Goal: Find specific page/section: Locate a particular part of the current website

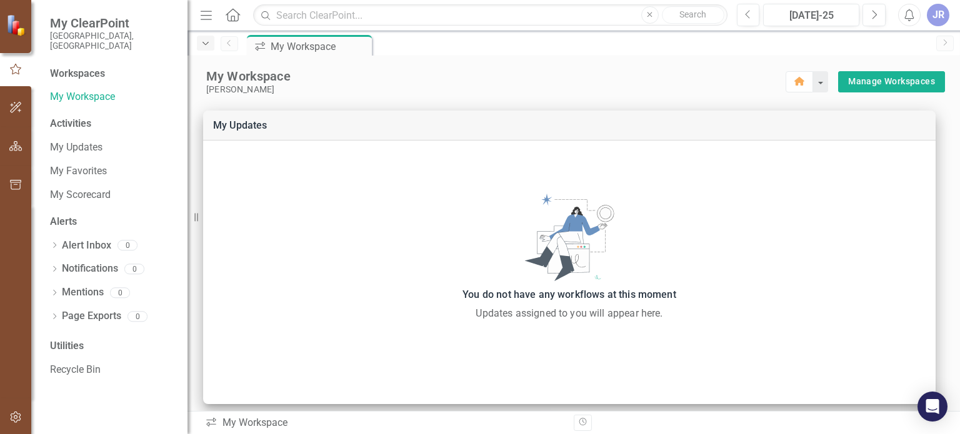
click at [212, 47] on div "Dropdown" at bounding box center [205, 43] width 17 height 15
click at [234, 16] on icon at bounding box center [233, 14] width 14 height 13
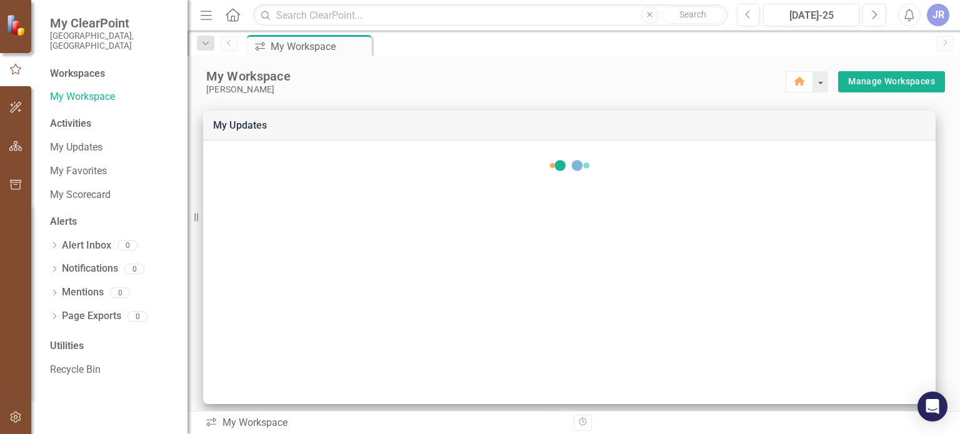
click at [209, 16] on icon "Menu" at bounding box center [206, 14] width 16 height 13
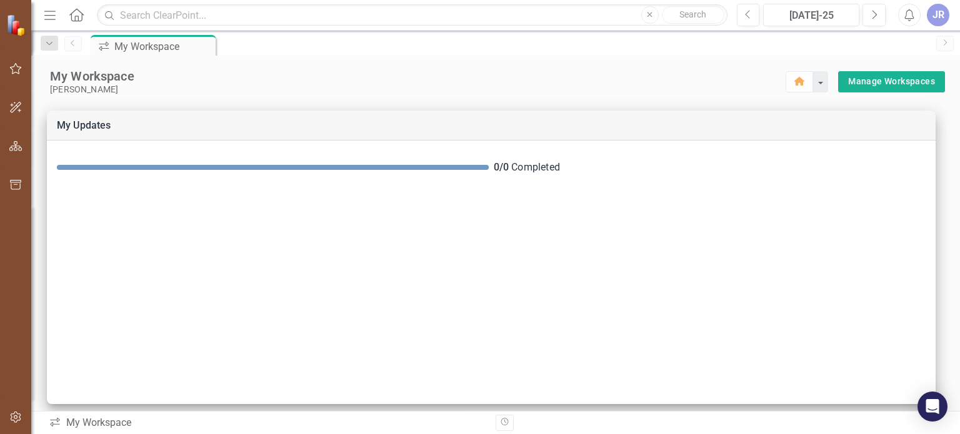
click at [944, 11] on div "JR" at bounding box center [937, 15] width 22 height 22
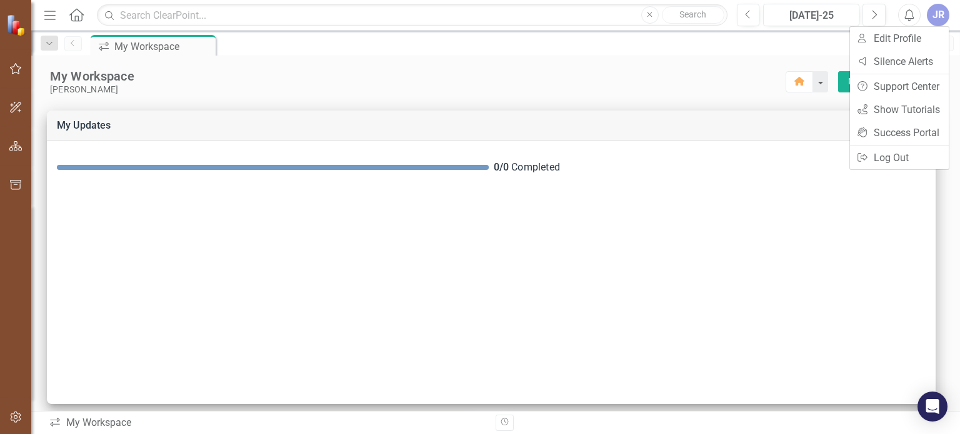
click at [401, 74] on div "My Workspace" at bounding box center [417, 76] width 735 height 16
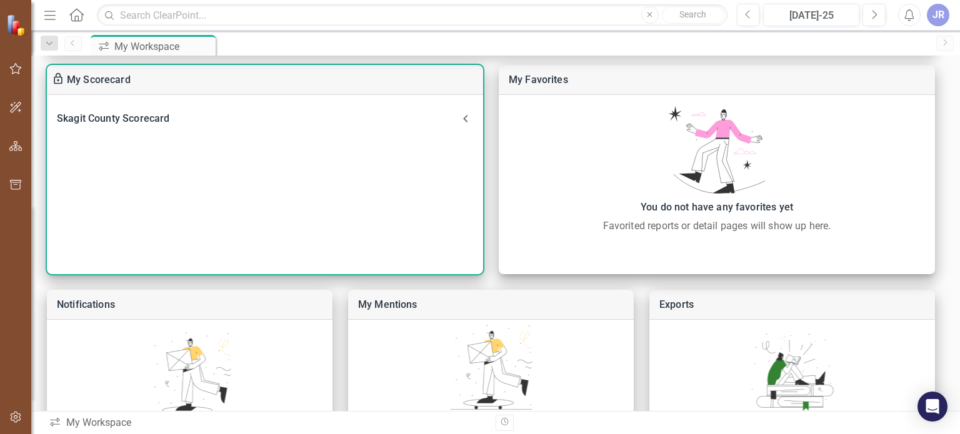
scroll to position [458, 0]
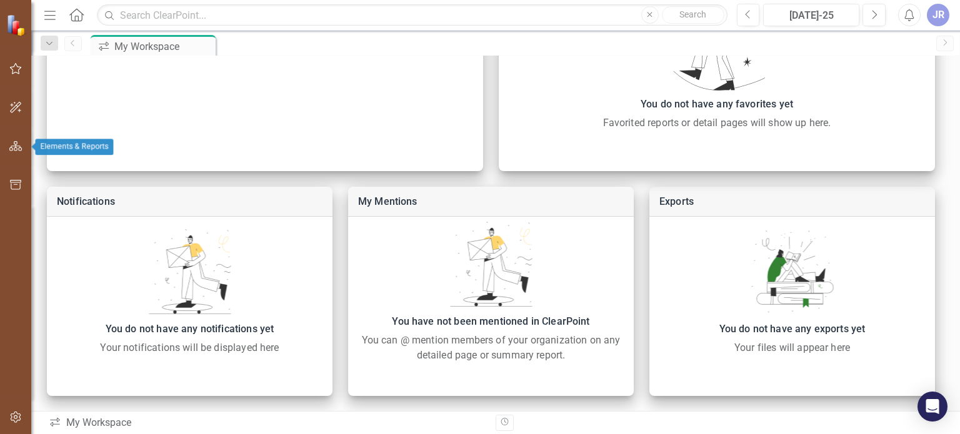
click at [17, 149] on icon "button" at bounding box center [15, 146] width 13 height 10
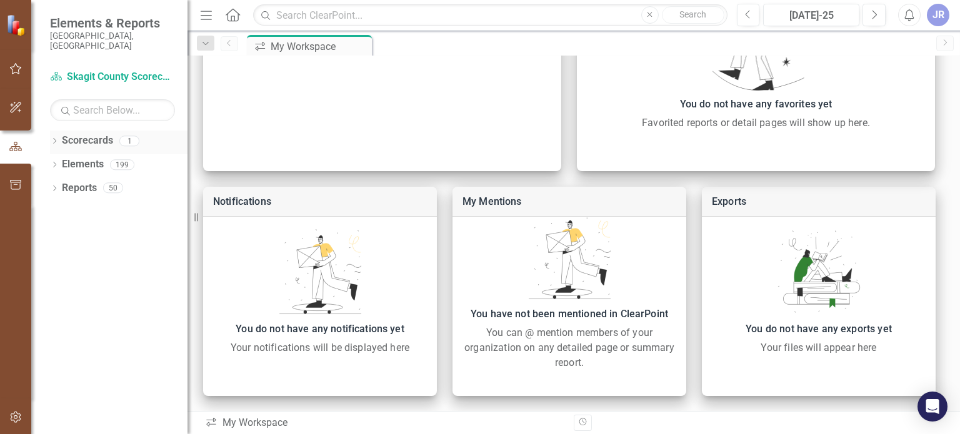
click at [97, 134] on link "Scorecards" at bounding box center [87, 141] width 51 height 14
click at [84, 70] on link "Scorecard Skagit County Scorecard" at bounding box center [112, 77] width 125 height 14
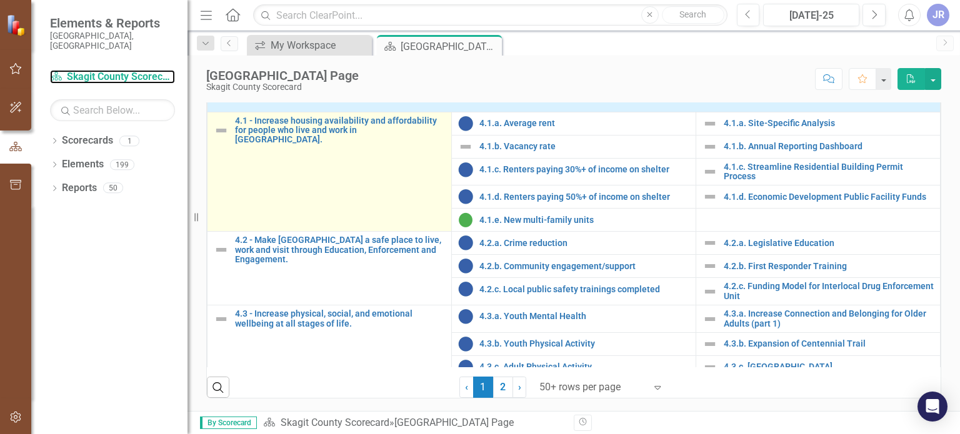
scroll to position [1187, 0]
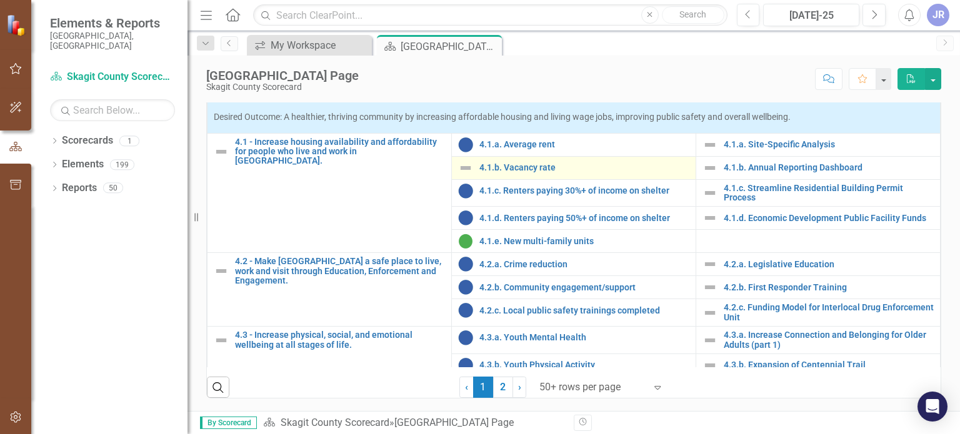
click at [458, 168] on img at bounding box center [465, 168] width 15 height 15
click at [507, 164] on link "4.1.b. Vacancy rate" at bounding box center [584, 167] width 210 height 9
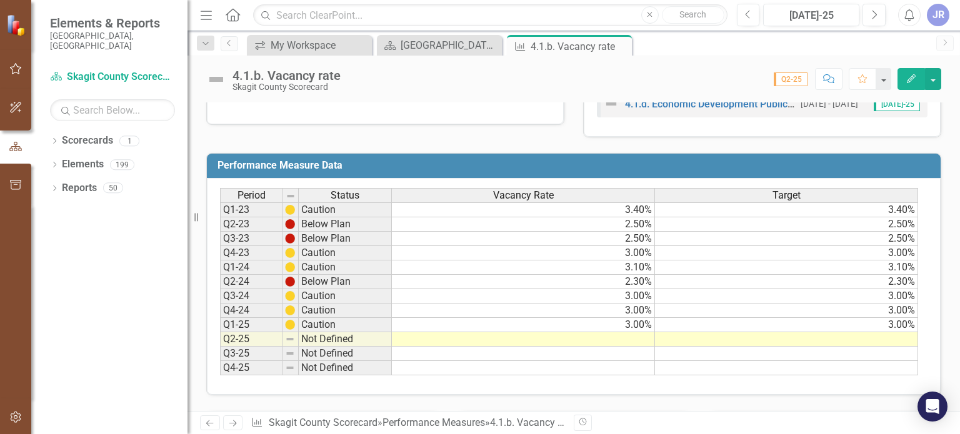
scroll to position [572, 0]
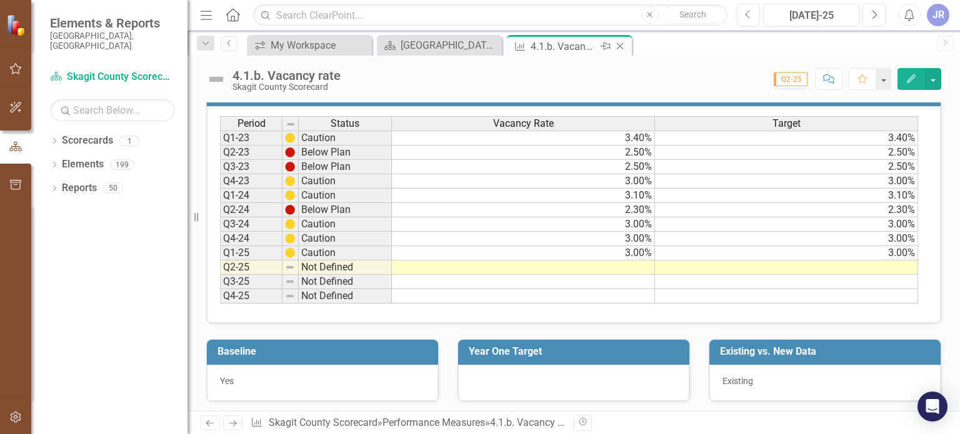
click at [622, 43] on icon at bounding box center [620, 46] width 7 height 7
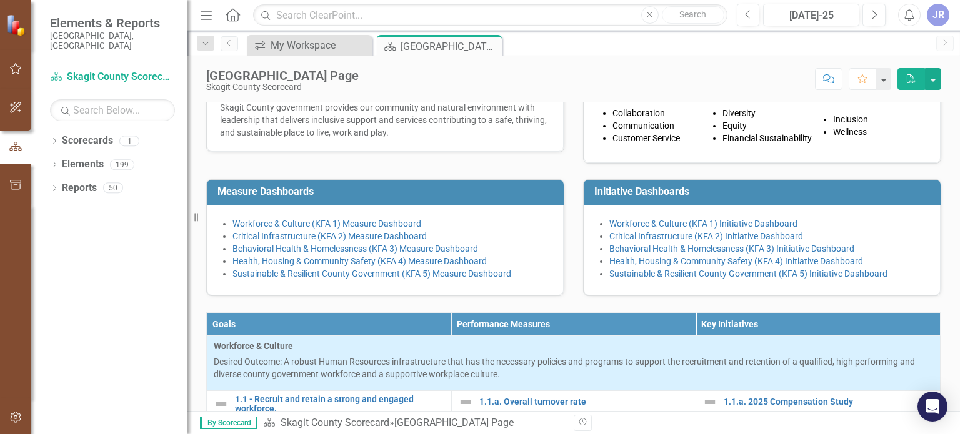
scroll to position [187, 0]
